Goal: Information Seeking & Learning: Learn about a topic

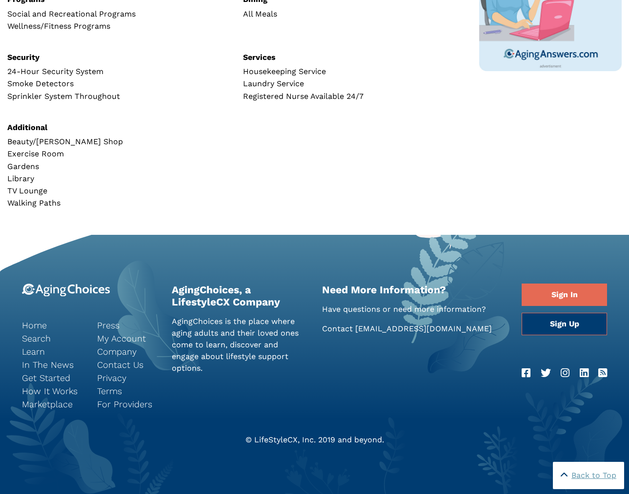
click at [457, 52] on div "Services Housekeeping Service Laundry Service Registered Nurse Available 24/7" at bounding box center [354, 77] width 236 height 55
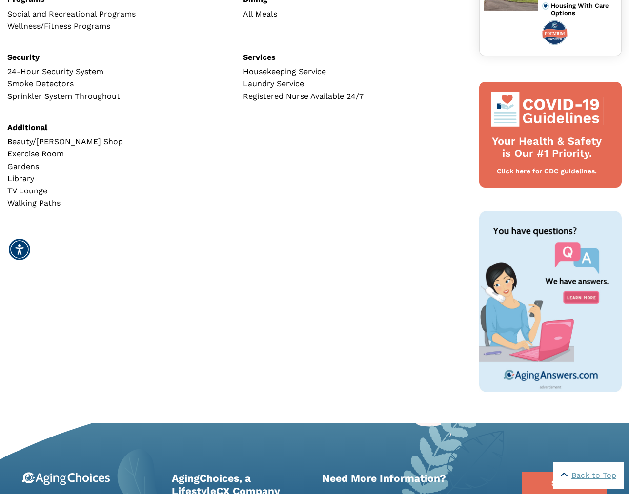
click at [408, 63] on div "Services Housekeeping Service Laundry Service Registered Nurse Available 24/7" at bounding box center [354, 77] width 236 height 55
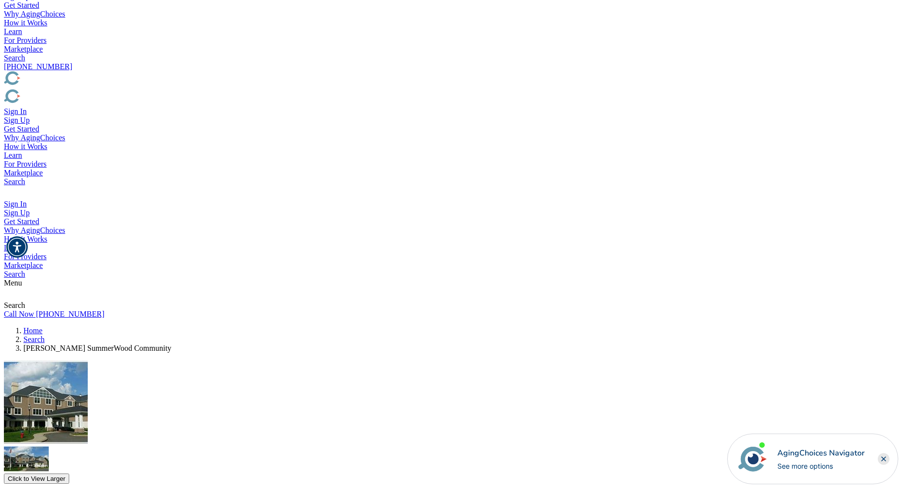
scroll to position [196, 0]
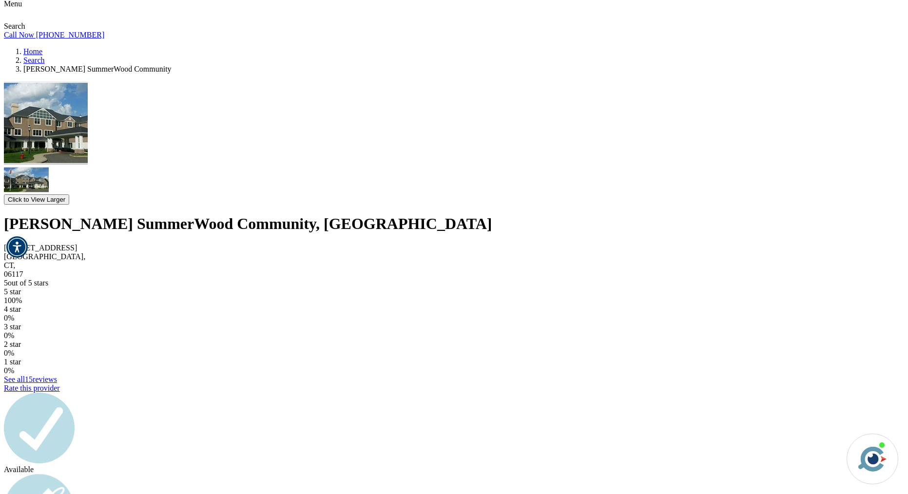
scroll to position [477, 0]
